Goal: Task Accomplishment & Management: Use online tool/utility

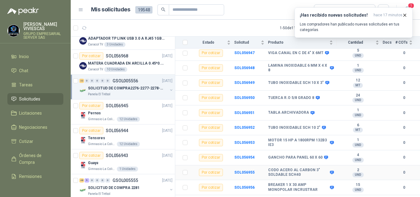
scroll to position [123, 0]
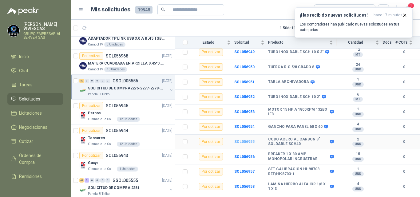
click at [236, 139] on b "SOL056955" at bounding box center [244, 141] width 20 height 4
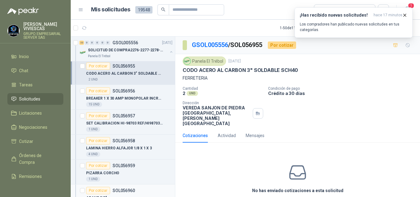
scroll to position [369, 0]
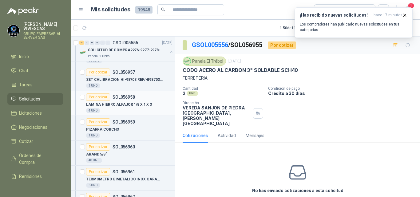
click at [94, 96] on div "Por cotizar" at bounding box center [98, 96] width 24 height 7
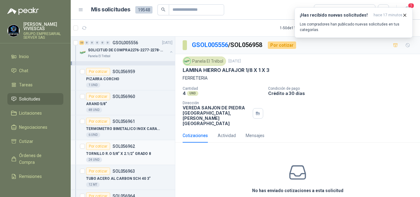
scroll to position [430, 0]
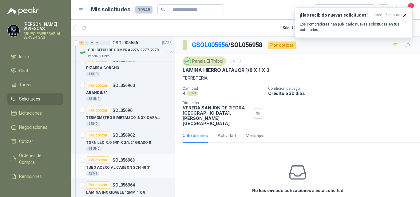
click at [132, 165] on p "TUBO ACERO AL CARBON SCH 40 3"" at bounding box center [118, 168] width 64 height 6
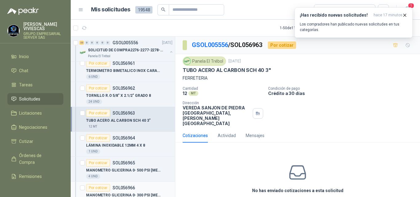
scroll to position [491, 0]
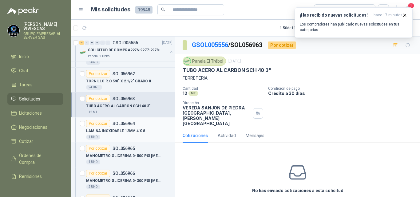
click at [126, 128] on p "LÁMINA INOXIDABLE 12MM 4 X 8" at bounding box center [115, 131] width 59 height 6
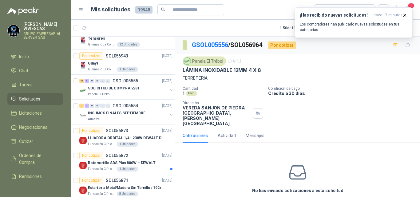
scroll to position [676, 0]
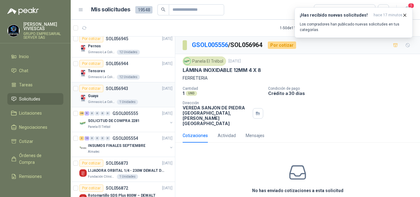
click at [94, 101] on p "Gimnasio La Colina" at bounding box center [102, 102] width 28 height 5
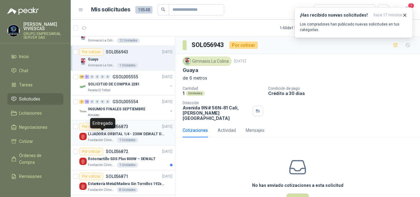
scroll to position [676, 0]
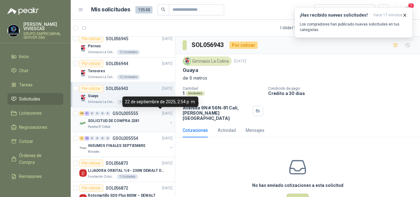
click at [115, 121] on p "SOLICITUD DE COMPRA 2281" at bounding box center [114, 121] width 52 height 6
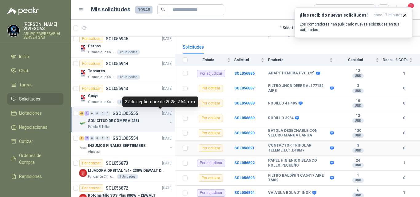
scroll to position [61, 0]
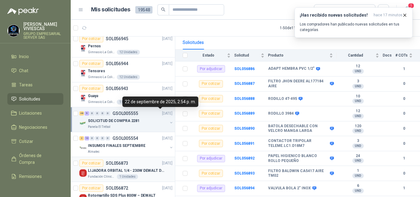
click at [142, 170] on p "LIJADORA ORBITAL 1/4 - 230W DEWALT DWE6411-B3" at bounding box center [126, 171] width 76 height 6
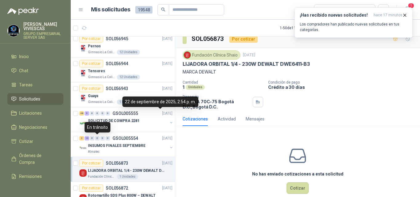
scroll to position [16, 0]
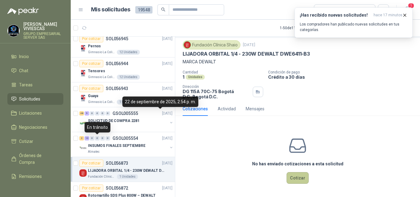
click at [292, 176] on button "Cotizar" at bounding box center [297, 178] width 22 height 12
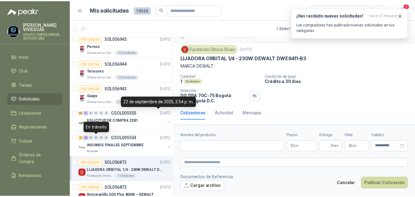
scroll to position [12, 0]
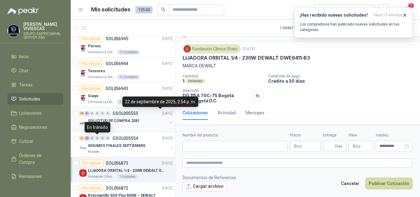
click at [146, 118] on div "SOLICITUD DE COMPRA 2281" at bounding box center [128, 120] width 80 height 7
click at [147, 102] on div "22 de septiembre de 2025, 2:54 p. m." at bounding box center [160, 101] width 76 height 10
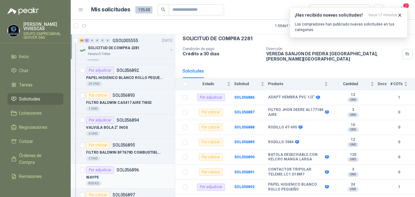
scroll to position [921, 0]
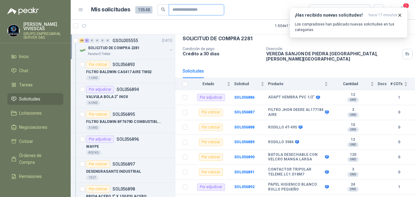
click at [176, 7] on input "text" at bounding box center [193, 10] width 43 height 10
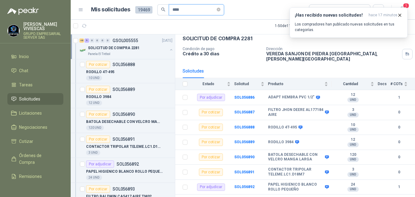
scroll to position [1046, 0]
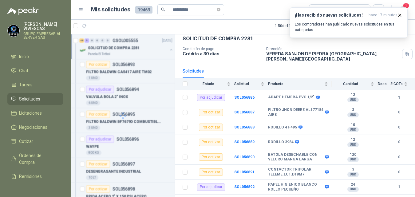
click at [162, 9] on icon "search" at bounding box center [163, 9] width 4 height 4
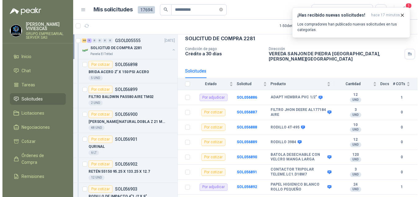
scroll to position [921, 0]
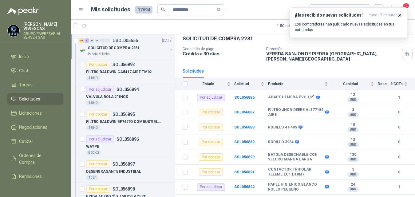
click at [162, 10] on icon "search" at bounding box center [163, 10] width 4 height 4
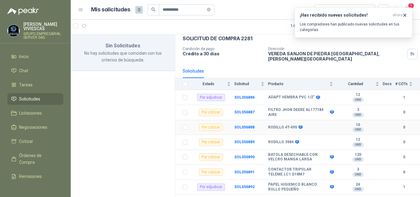
scroll to position [61, 0]
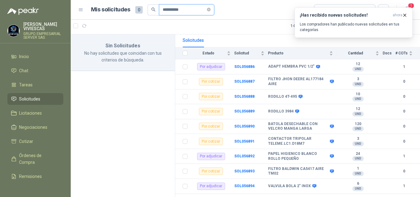
click at [193, 9] on input "**********" at bounding box center [183, 10] width 43 height 10
click at [27, 96] on span "Solicitudes" at bounding box center [29, 99] width 21 height 7
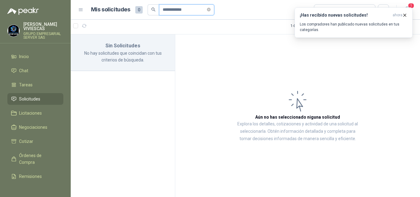
click at [197, 11] on input "**********" at bounding box center [183, 10] width 43 height 10
type input "*"
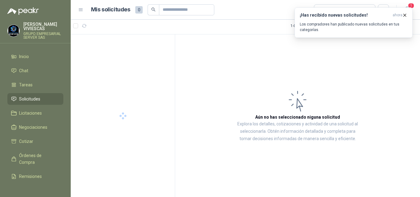
click at [32, 97] on span "Solicitudes" at bounding box center [29, 99] width 21 height 7
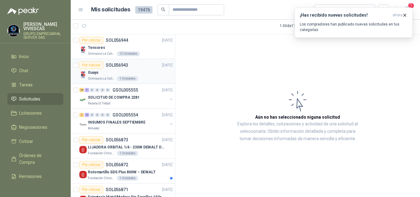
scroll to position [338, 0]
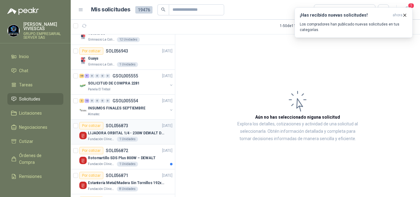
click at [98, 126] on div "Por cotizar" at bounding box center [91, 125] width 24 height 7
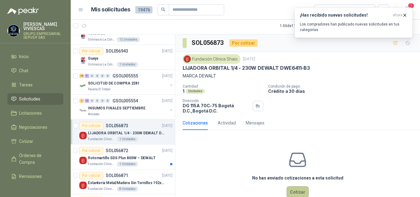
click at [287, 192] on button "Cotizar" at bounding box center [297, 192] width 22 height 12
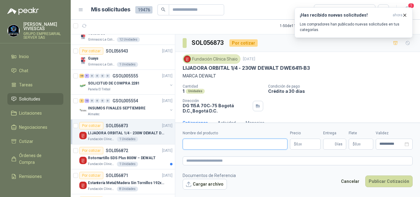
click at [212, 140] on input "Nombre del producto" at bounding box center [234, 144] width 105 height 11
type input "**********"
click at [298, 143] on body "[PERSON_NAME] GRUPO EMPRESARIAL SERVER SAS Inicio Chat Tareas Solicitudes Licit…" at bounding box center [210, 98] width 420 height 197
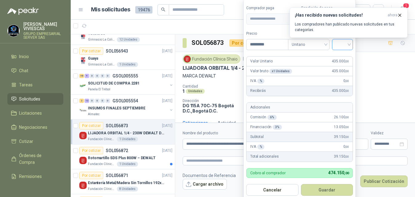
type input "*********"
click at [345, 46] on input "search" at bounding box center [342, 43] width 14 height 9
click at [342, 55] on div "19%" at bounding box center [343, 57] width 11 height 7
click at [326, 189] on button "Guardar" at bounding box center [327, 190] width 53 height 12
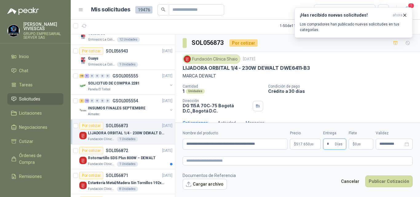
type input "*"
click at [353, 143] on span "$" at bounding box center [353, 144] width 2 height 4
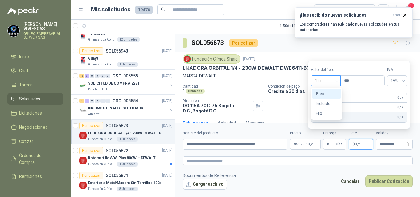
click at [319, 81] on span "Flex" at bounding box center [325, 80] width 22 height 9
click at [325, 104] on div "Incluido" at bounding box center [326, 103] width 22 height 7
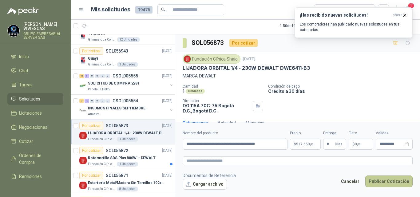
click at [383, 179] on button "Publicar Cotización" at bounding box center [388, 181] width 47 height 12
